Goal: Find specific page/section: Find specific page/section

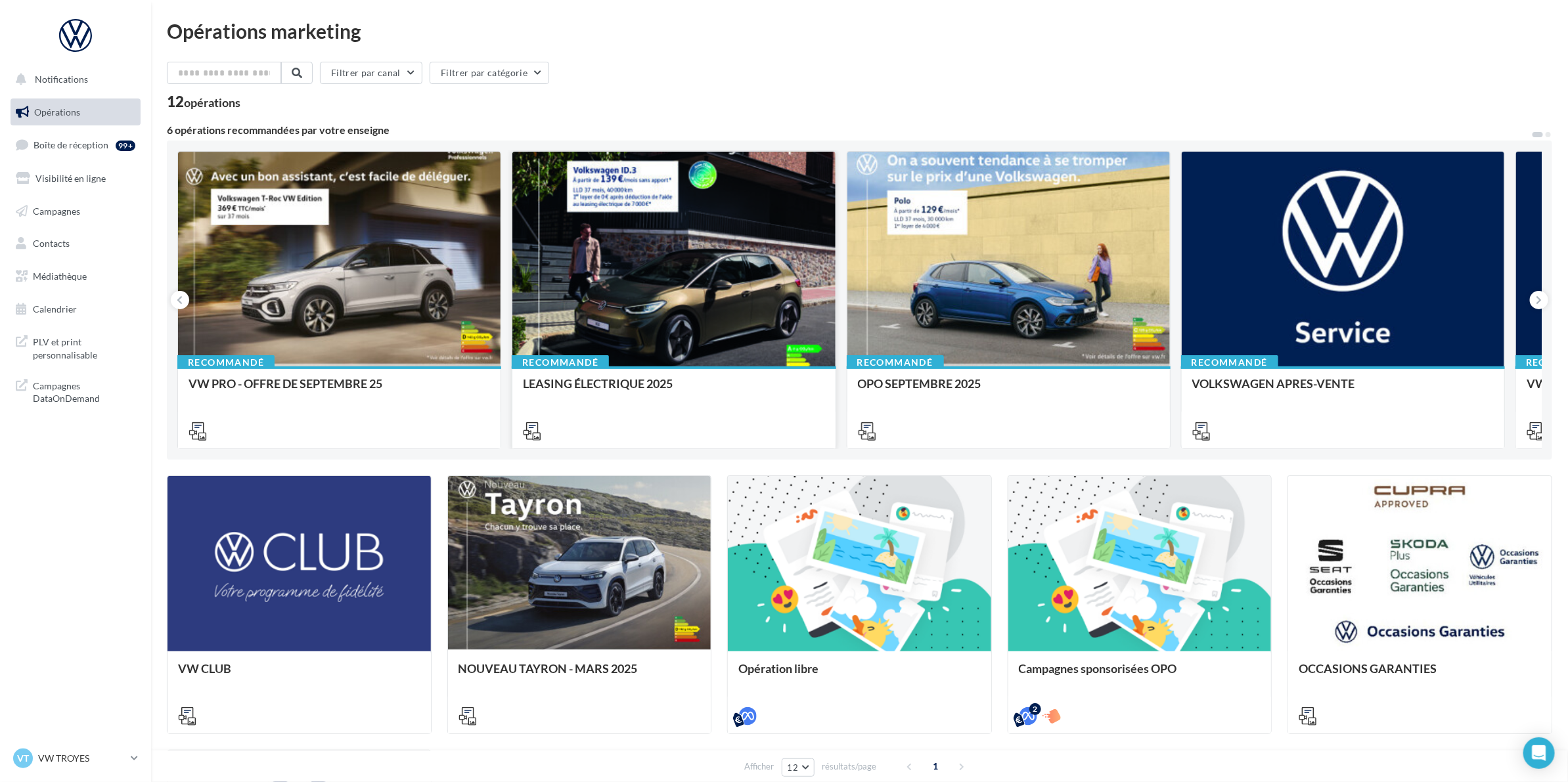
click at [565, 280] on div at bounding box center [674, 260] width 323 height 216
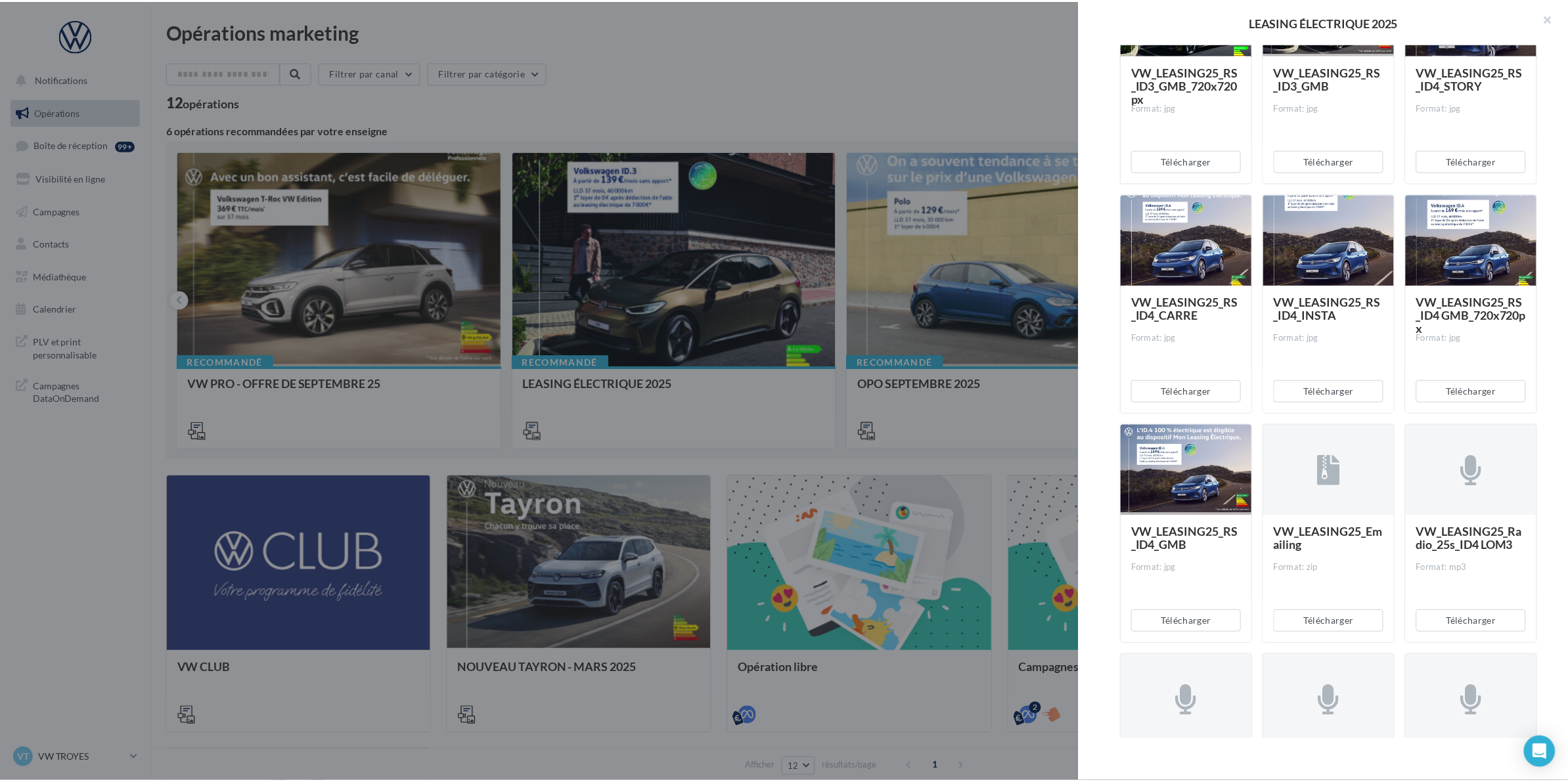
scroll to position [513, 0]
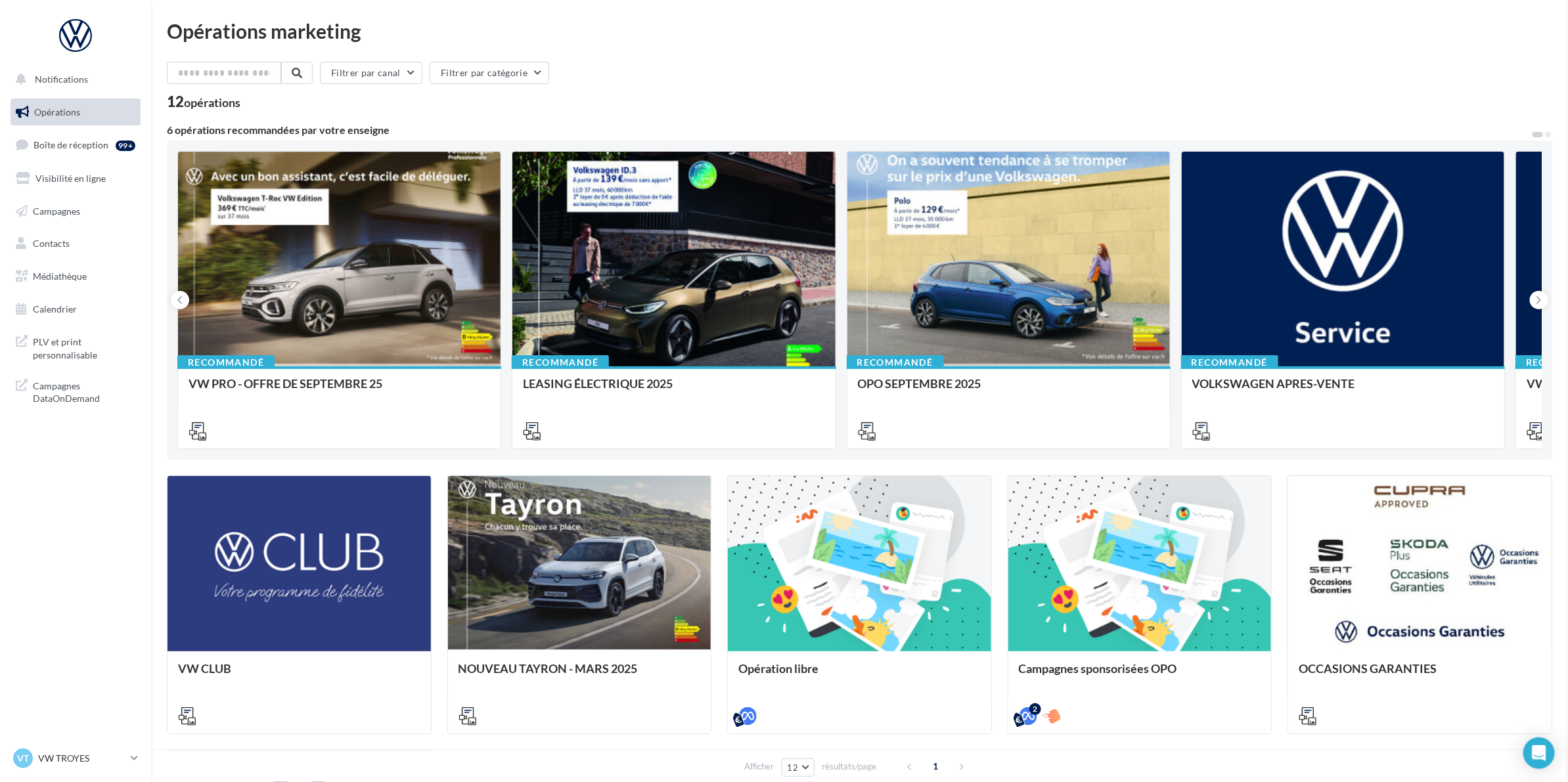
click at [79, 39] on div at bounding box center [75, 36] width 105 height 33
click at [50, 351] on span "PLV et print personnalisable" at bounding box center [84, 347] width 103 height 28
